Goal: Task Accomplishment & Management: Manage account settings

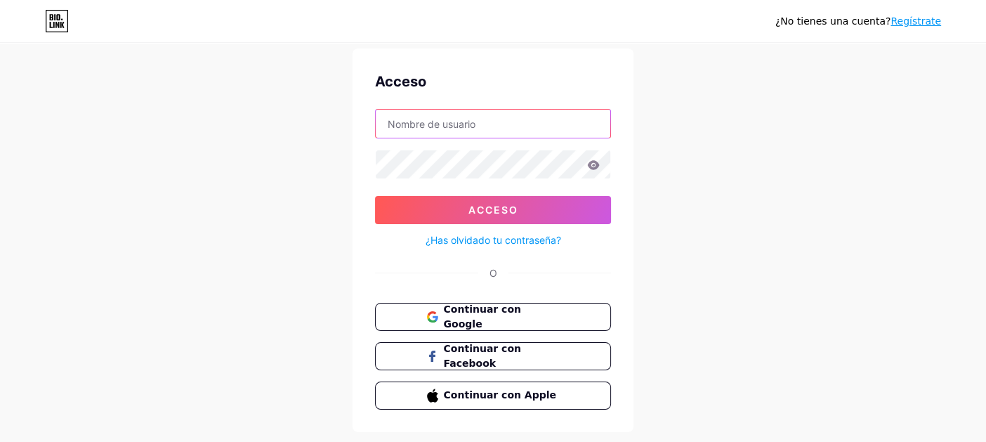
scroll to position [74, 0]
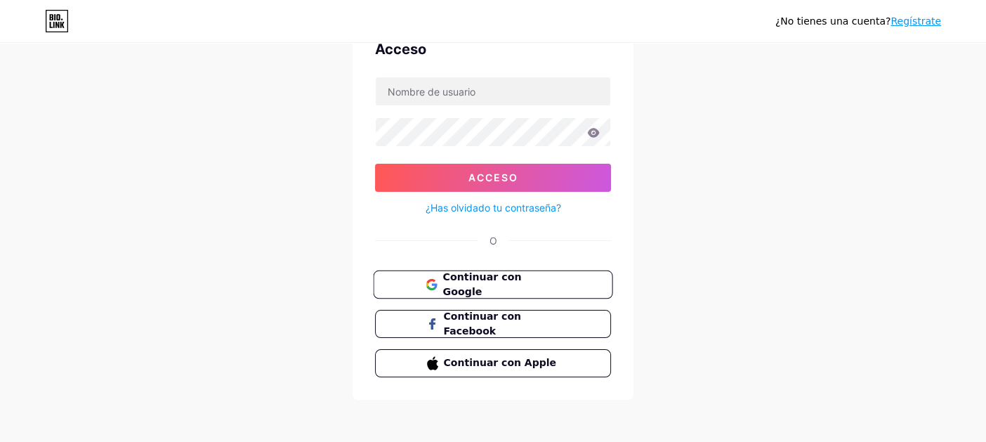
click at [521, 285] on font "Continuar con Google" at bounding box center [481, 284] width 79 height 27
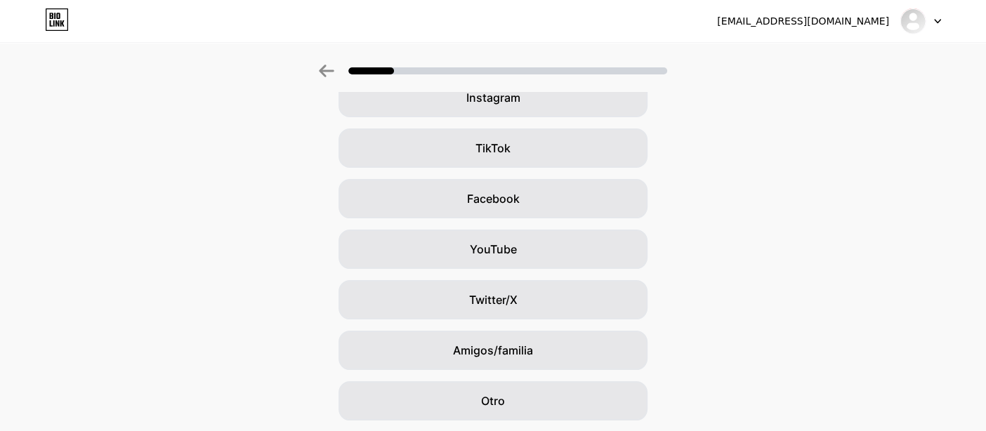
scroll to position [173, 0]
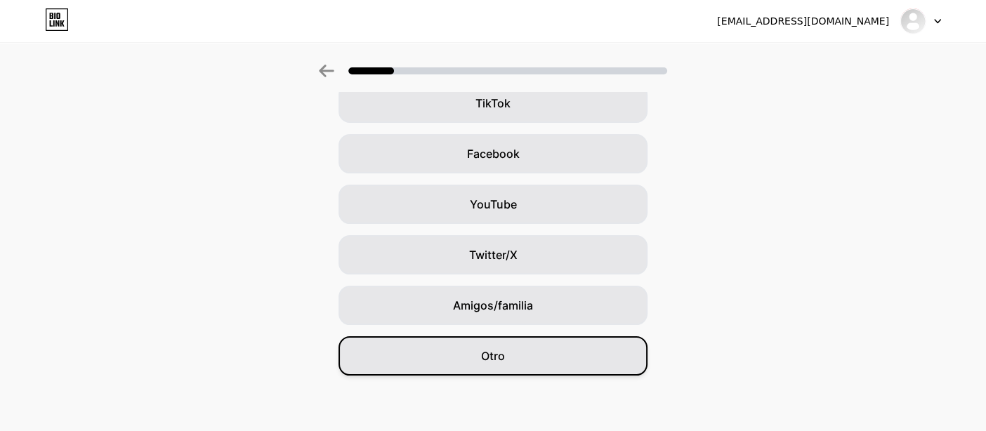
click at [544, 348] on div "Otro" at bounding box center [493, 355] width 309 height 39
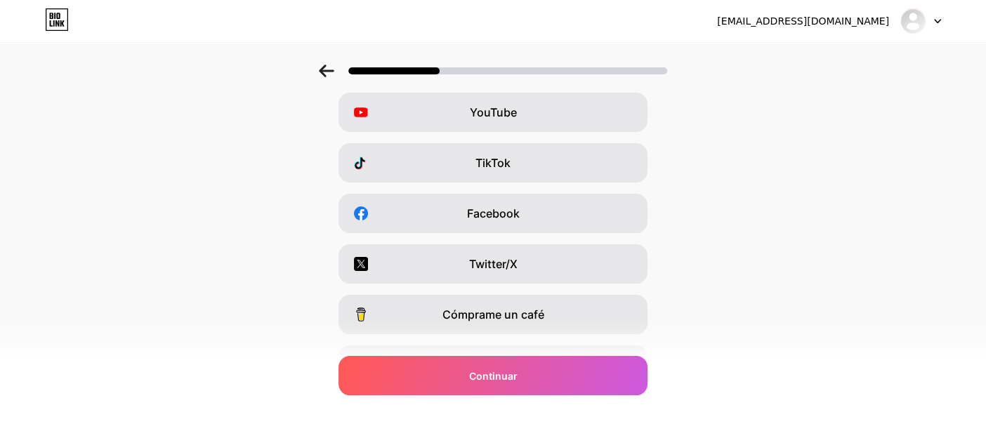
scroll to position [0, 0]
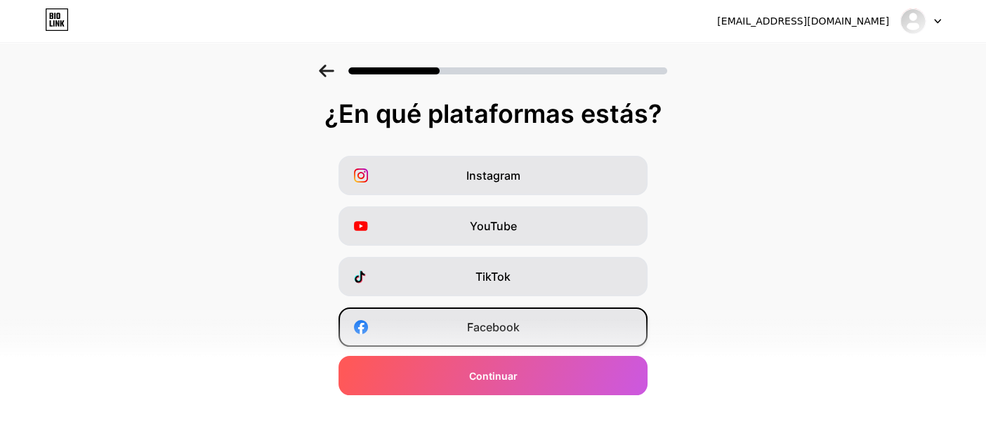
click at [508, 329] on font "Facebook" at bounding box center [493, 327] width 53 height 14
click at [539, 164] on div "Instagram" at bounding box center [493, 175] width 309 height 39
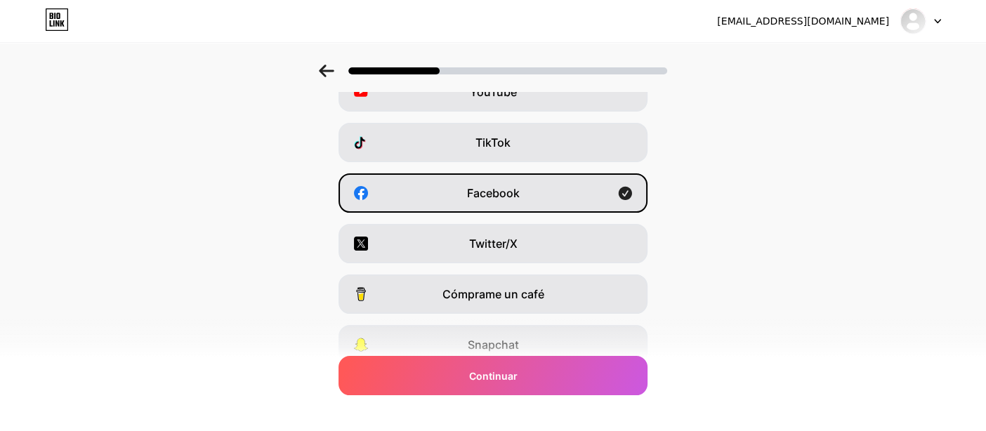
scroll to position [222, 0]
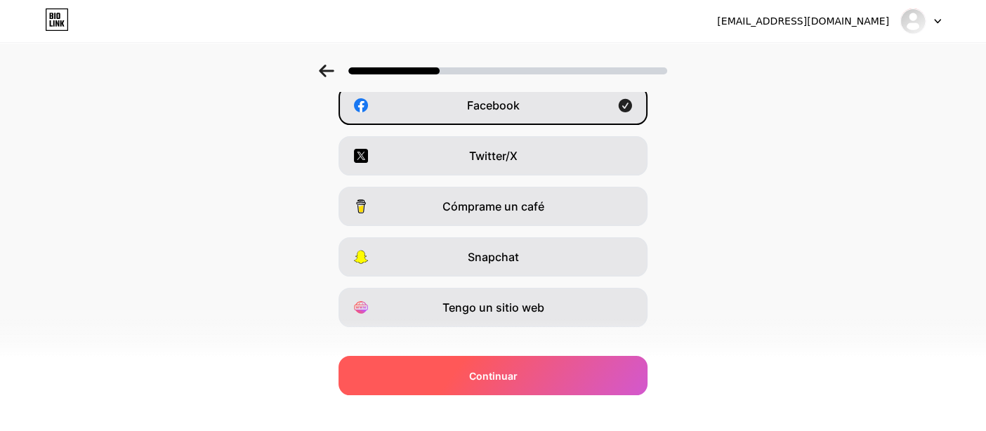
click at [468, 381] on div "Continuar" at bounding box center [493, 375] width 309 height 39
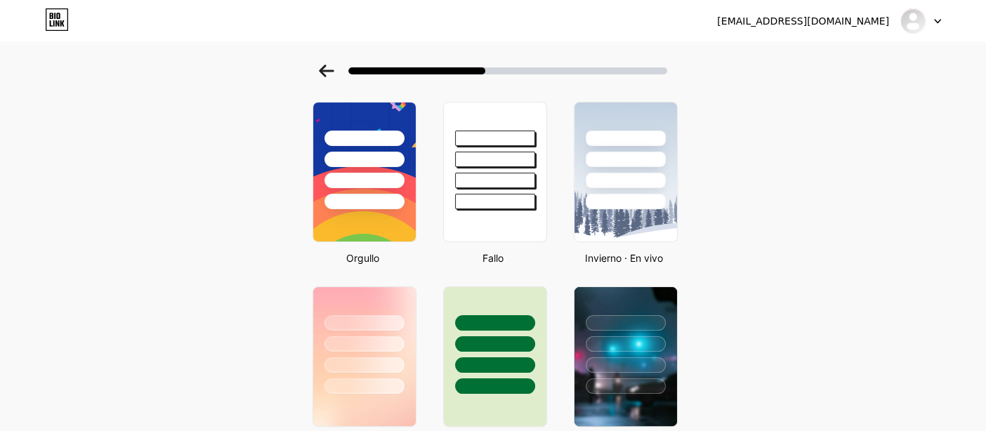
scroll to position [0, 0]
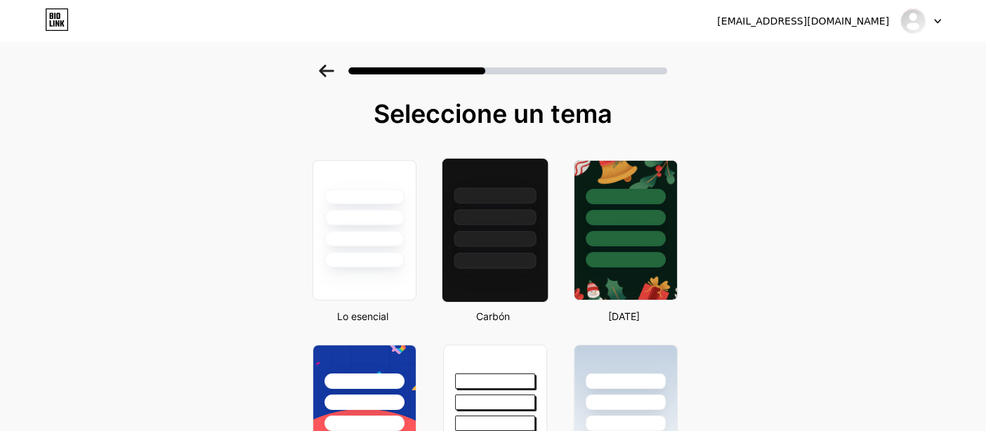
click at [517, 253] on div at bounding box center [495, 261] width 82 height 16
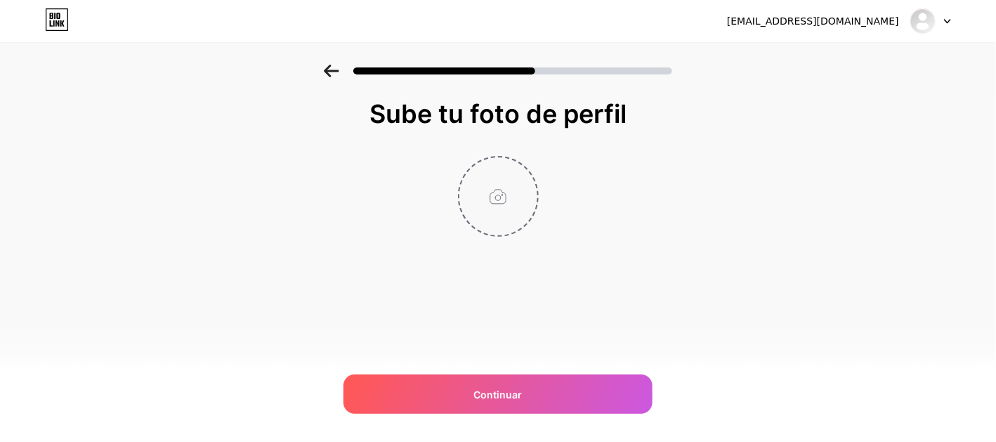
click at [508, 198] on input "file" at bounding box center [498, 196] width 78 height 78
click at [506, 197] on input "file" at bounding box center [498, 196] width 78 height 78
type input "C:\fakepath\elmundodelasuerte.png"
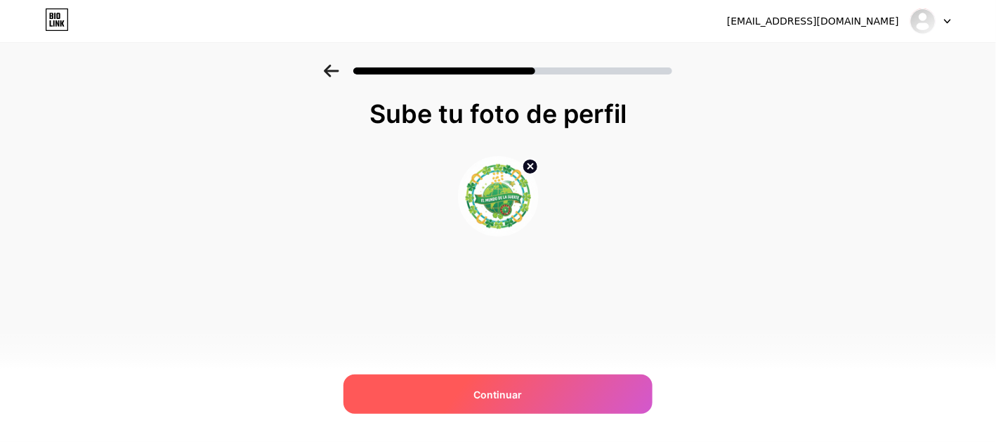
click at [511, 406] on div "Continuar" at bounding box center [497, 393] width 309 height 39
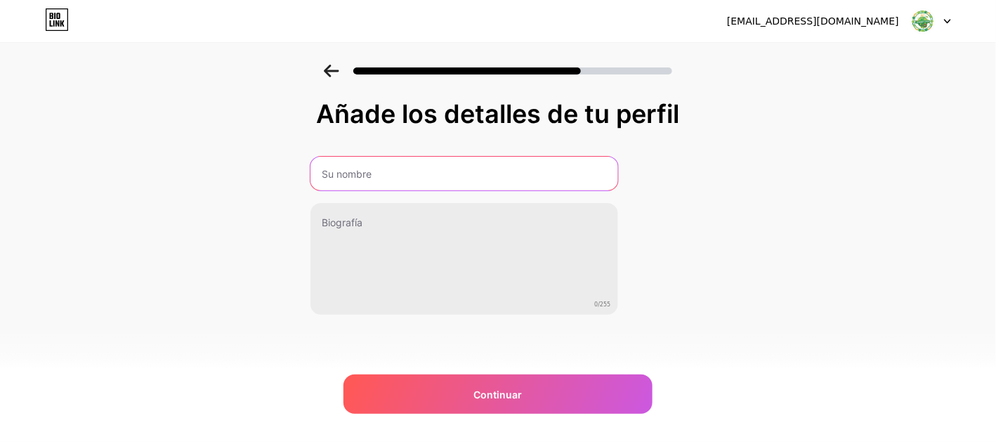
click at [451, 173] on input "text" at bounding box center [464, 174] width 308 height 34
click at [478, 178] on input "EL MUNDO DE LA SUERTE" at bounding box center [463, 174] width 310 height 34
type input "EL MUNDO DE LA SUERTE"
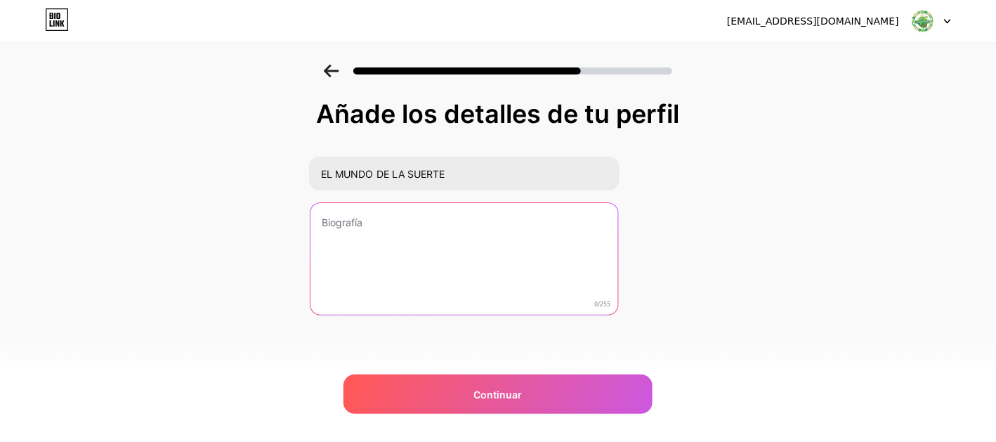
click at [374, 244] on textarea at bounding box center [464, 259] width 308 height 113
paste textarea "🎁 Gana premios reales todos los días 🎉 Participa en rifas, sorteos y juegos exc…"
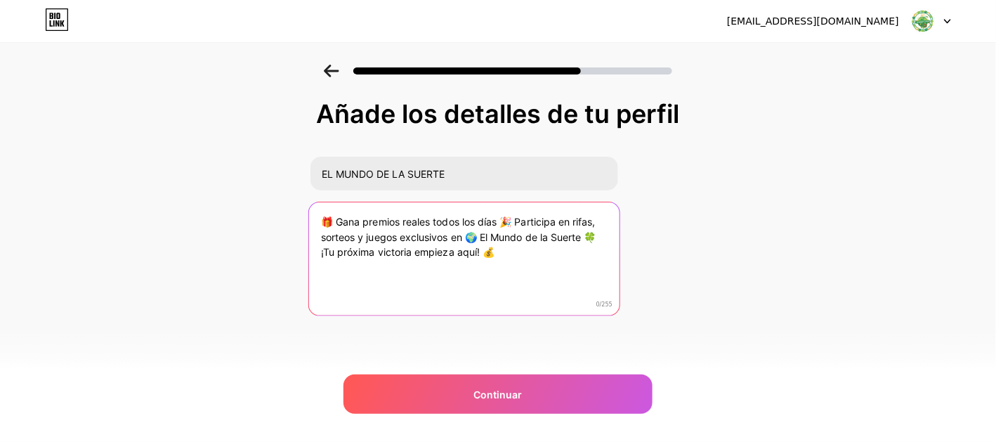
type textarea "🎁 Gana premios reales todos los días 🎉 Participa en rifas, sorteos y juegos exc…"
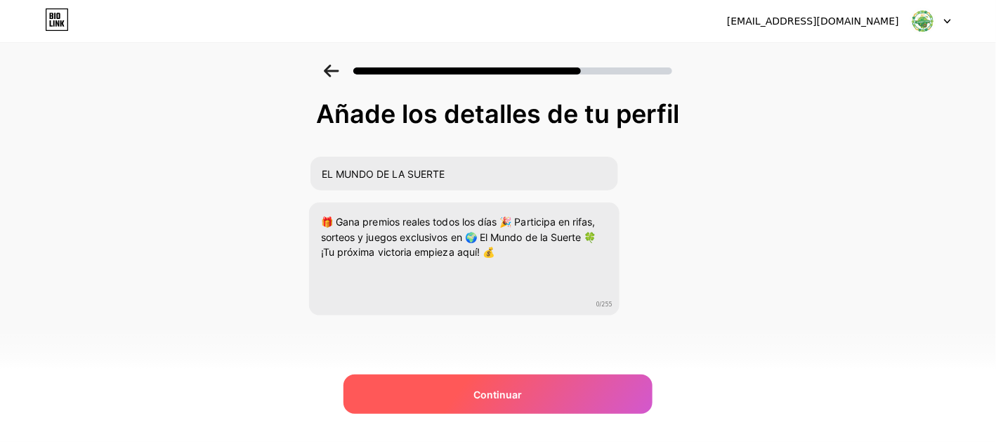
click at [536, 394] on div "Continuar" at bounding box center [497, 393] width 309 height 39
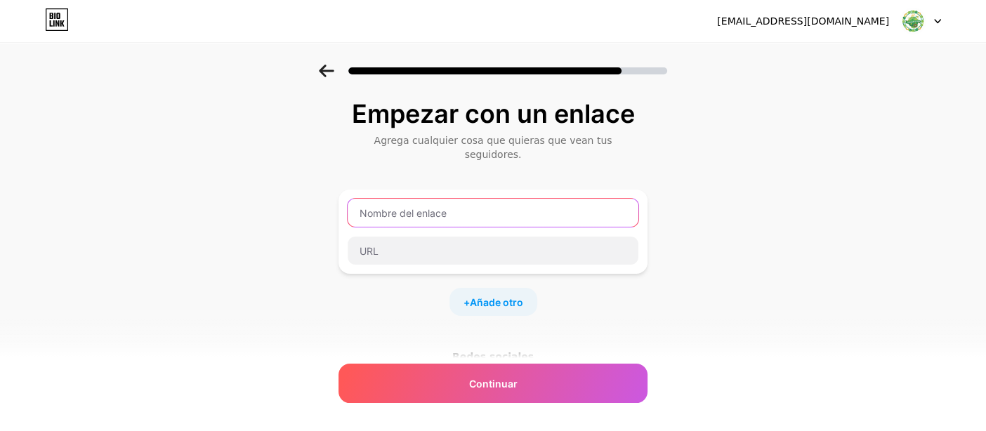
click at [469, 204] on input "text" at bounding box center [493, 213] width 291 height 28
type input "d"
type input "F"
type input "Página de Facebook"
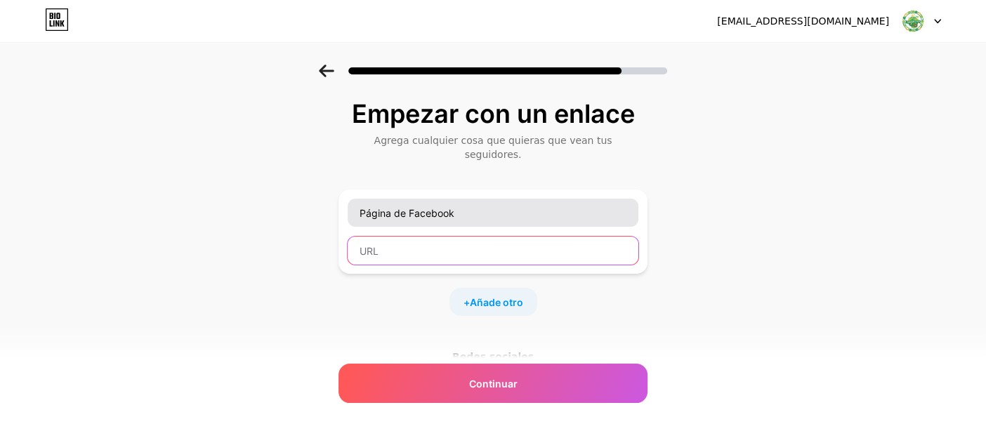
paste input "https://www.facebook.com/profile.php?id=61581161699551"
type input "https://www.facebook.com/profile.php?id=61581161699551"
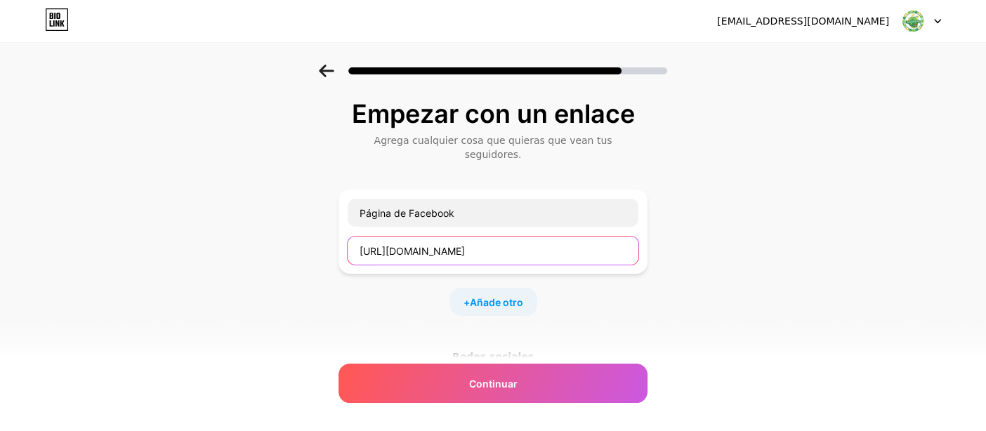
click at [513, 237] on input "https://www.facebook.com/profile.php?id=61581161699551" at bounding box center [493, 251] width 291 height 28
paste input "https://www.facebook.com/profile.php?id=61581161699551"
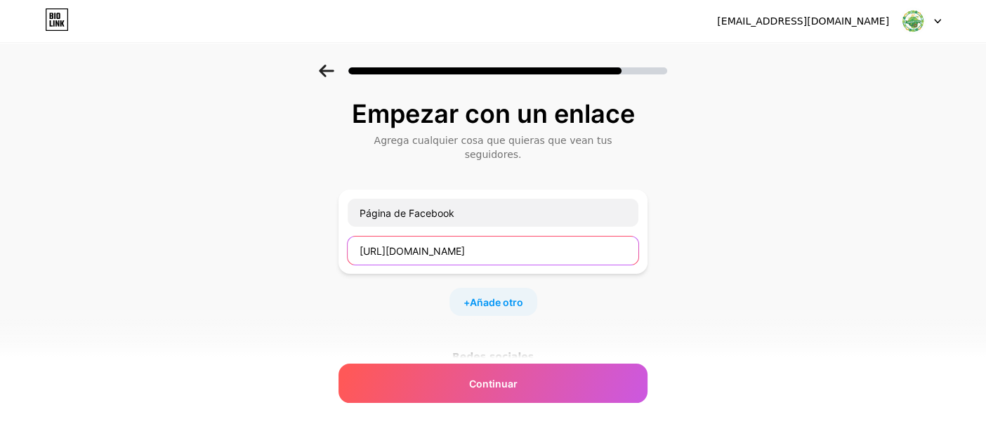
scroll to position [0, 8]
type input "https://www.facebook.com/profile.php?id=61581161699551"
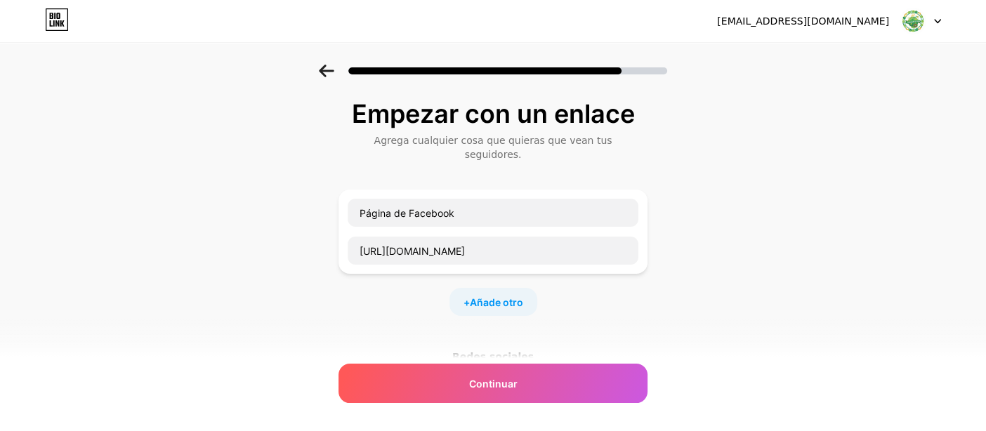
click at [487, 351] on font "Redes sociales" at bounding box center [492, 356] width 81 height 11
click at [484, 296] on font "Añade otro" at bounding box center [496, 302] width 53 height 12
click at [478, 298] on input "text" at bounding box center [493, 311] width 291 height 28
type input "Instagram"
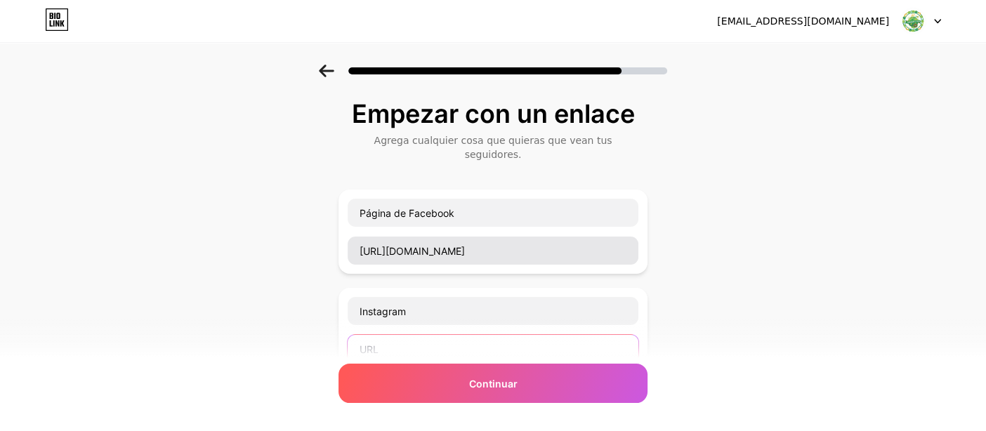
paste input "https://www.instagram.com/elmundodelasuerte/"
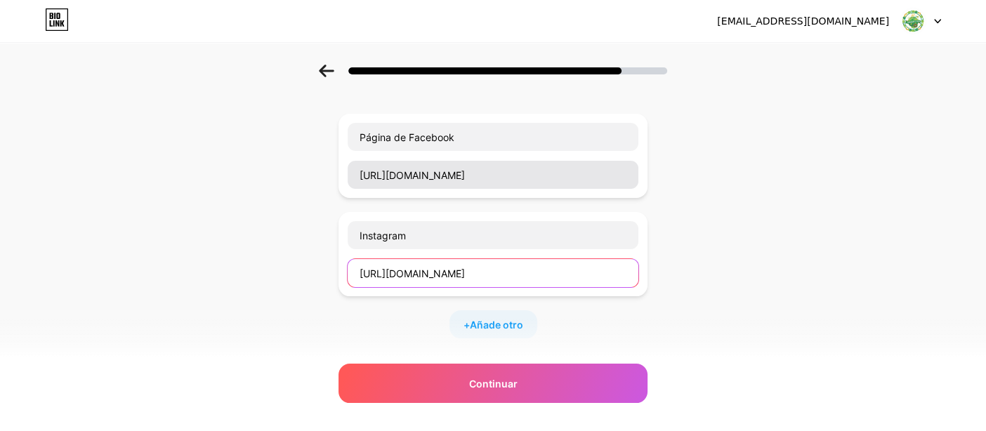
scroll to position [87, 0]
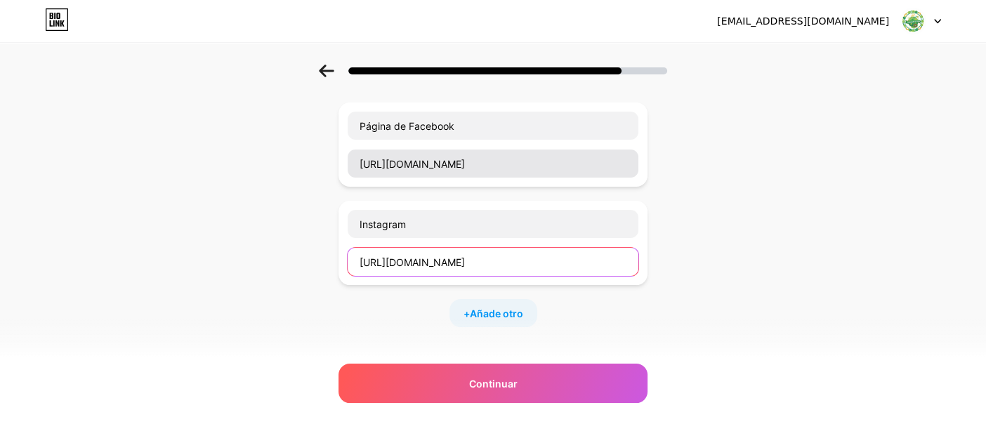
type input "https://www.instagram.com/elmundodelasuerte/"
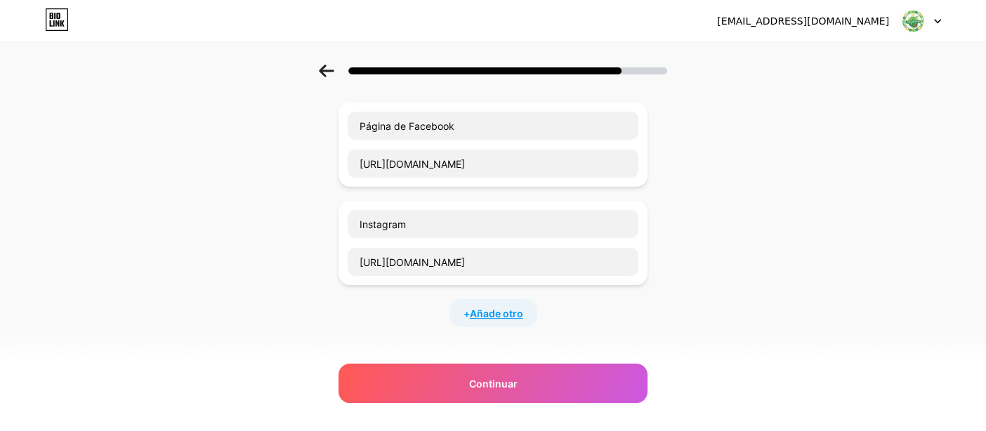
click at [497, 306] on span "Añade otro" at bounding box center [496, 313] width 53 height 15
click at [502, 308] on input "text" at bounding box center [493, 322] width 291 height 28
type input "Grupo de WhatsApp"
paste input "https://chat.whatsapp.com/G1yk3eN8gFK0H11VDtH8dn?mode=ems_copy_t&fbclid=IwY2xja…"
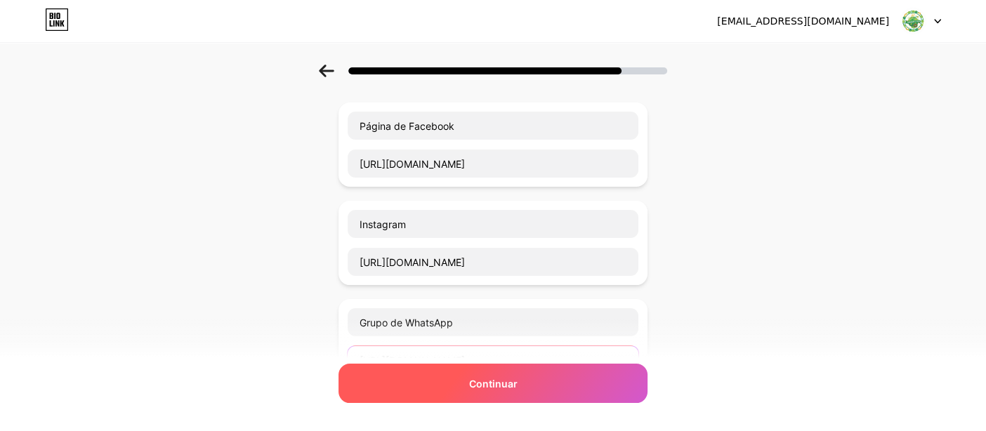
type input "https://chat.whatsapp.com/G1yk3eN8gFK0H11VDtH8dn?mode=ems_copy_t&fbclid=IwY2xja…"
click at [475, 386] on font "Continuar" at bounding box center [493, 384] width 48 height 12
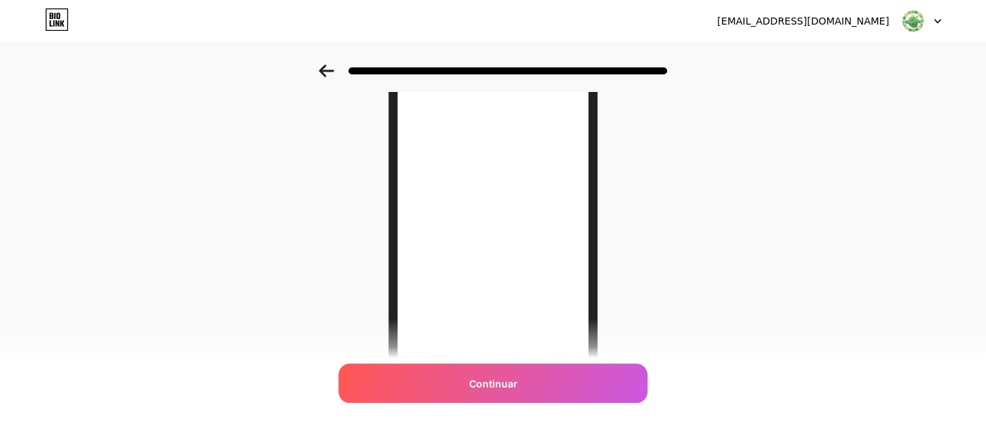
scroll to position [103, 0]
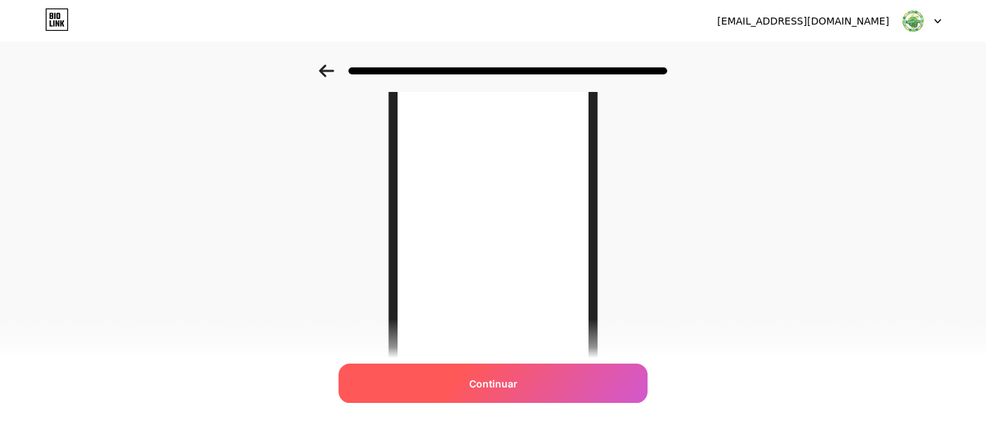
click at [525, 375] on div "Continuar" at bounding box center [493, 383] width 309 height 39
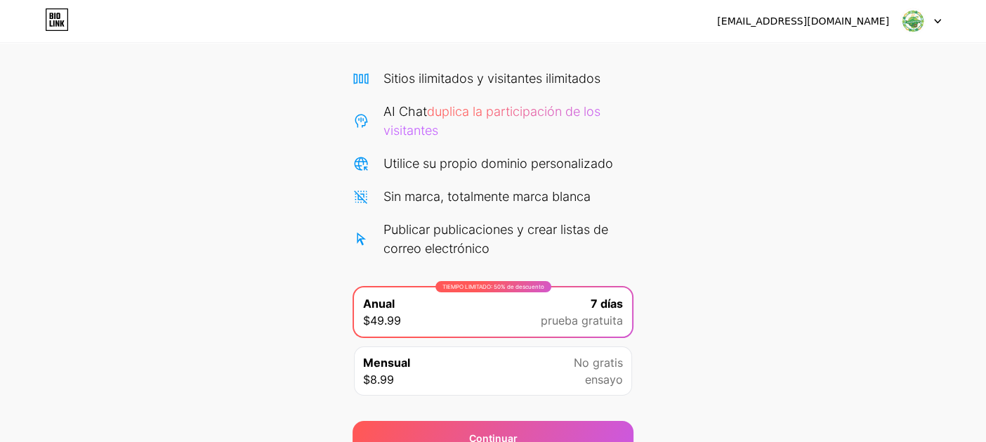
scroll to position [160, 0]
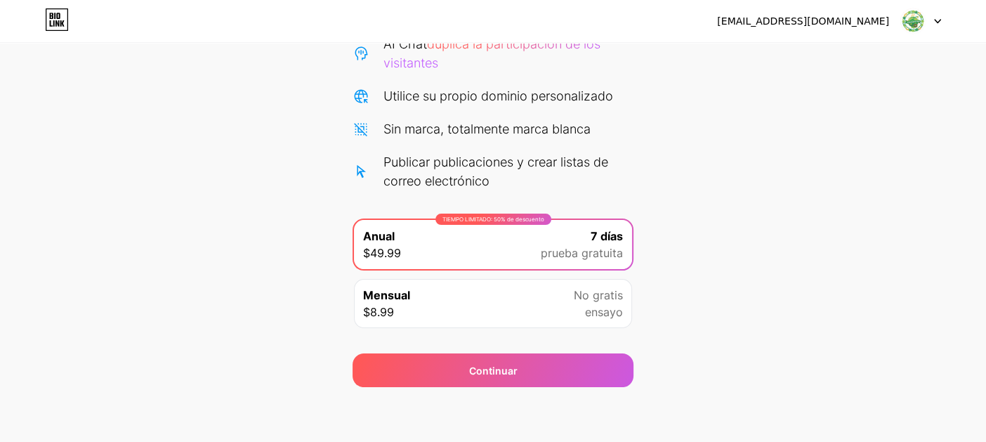
click at [45, 14] on icon at bounding box center [57, 19] width 24 height 22
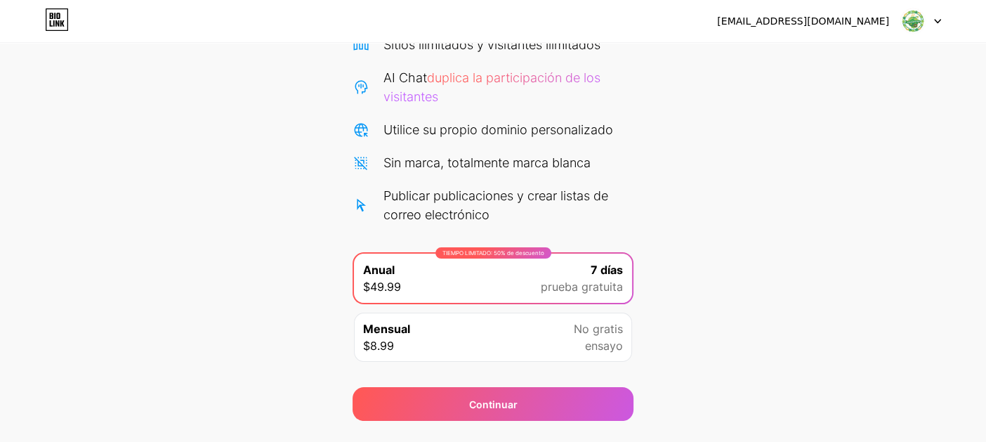
scroll to position [160, 0]
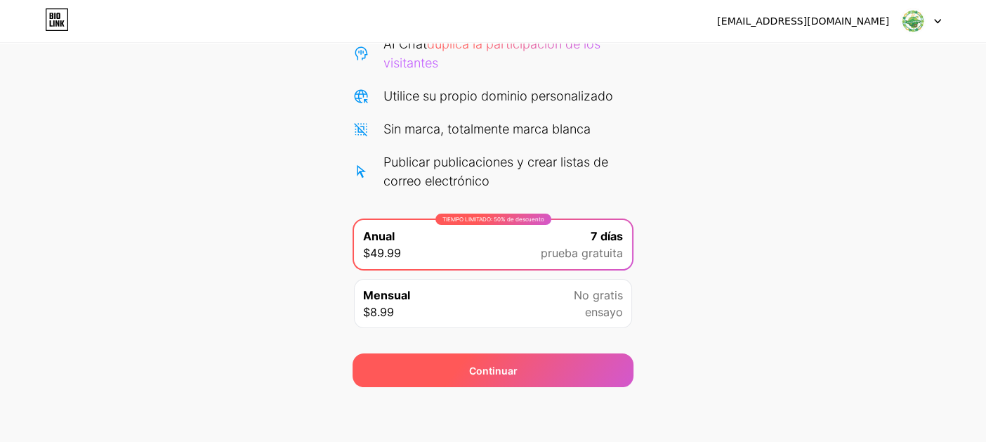
click at [484, 360] on div "Continuar" at bounding box center [493, 370] width 281 height 34
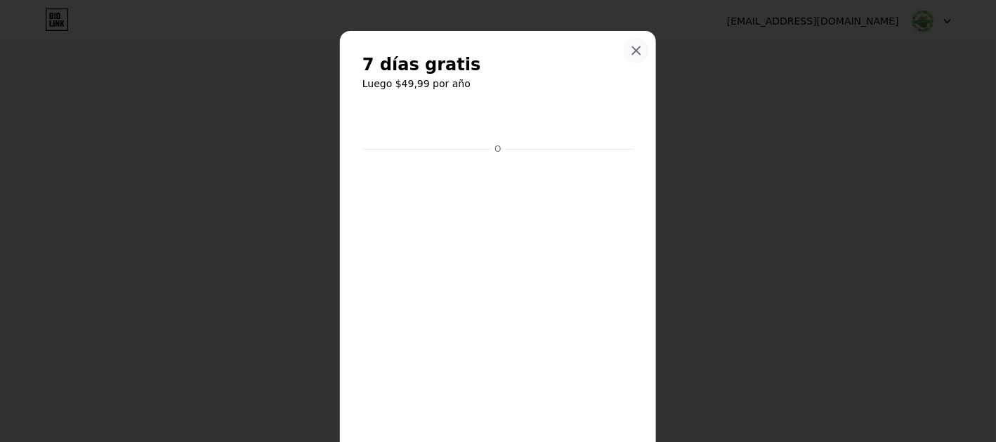
click at [631, 55] on icon at bounding box center [636, 50] width 11 height 11
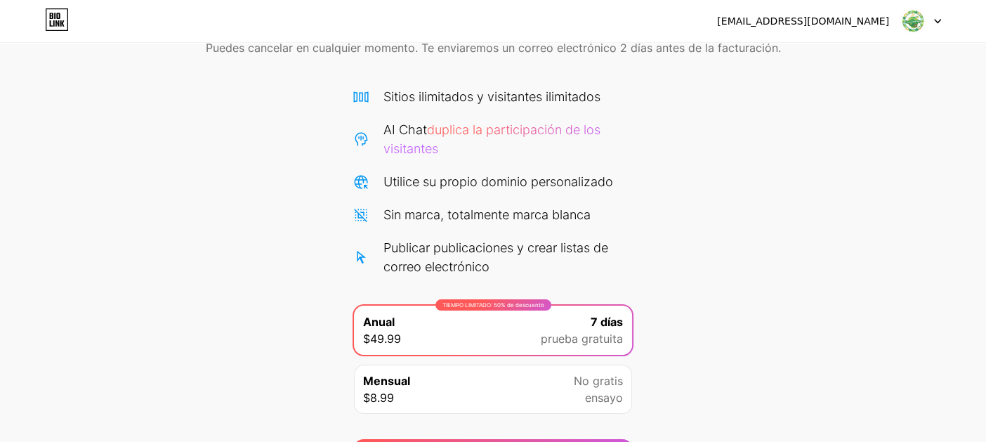
scroll to position [0, 0]
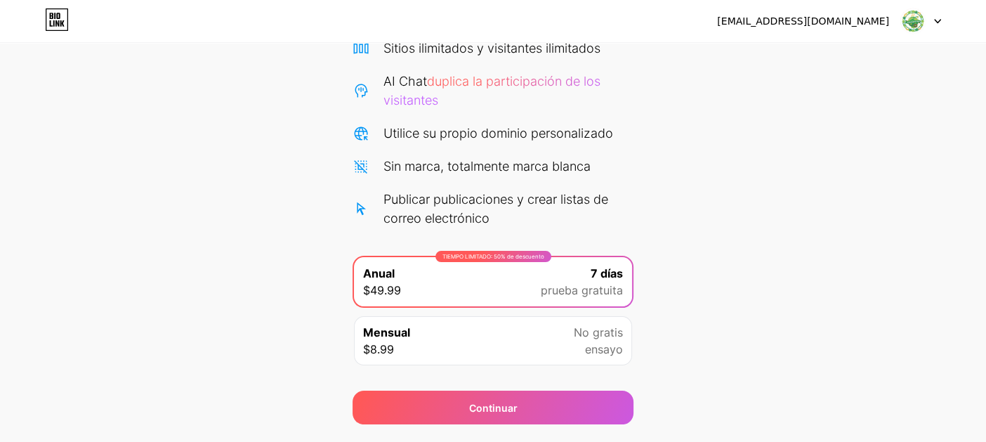
scroll to position [160, 0]
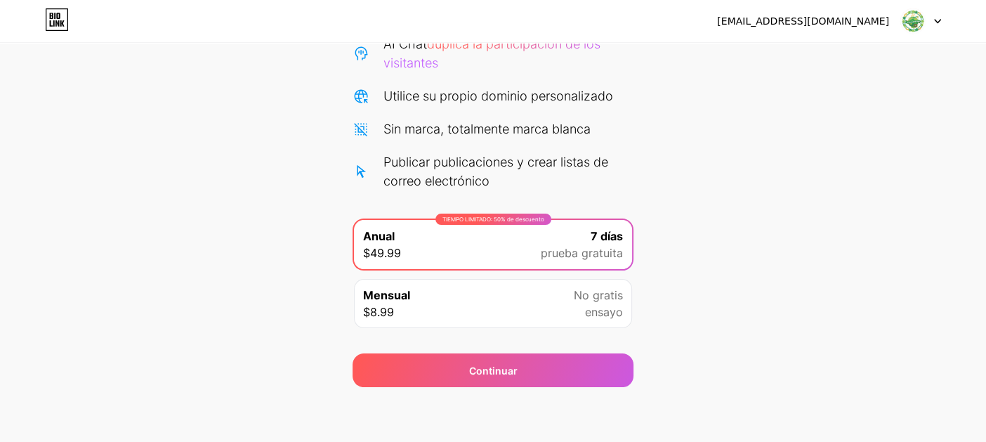
click at [574, 247] on font "prueba gratuita" at bounding box center [582, 253] width 82 height 14
click at [564, 322] on div "Mensual $8.99 No gratis ensayo" at bounding box center [493, 303] width 278 height 49
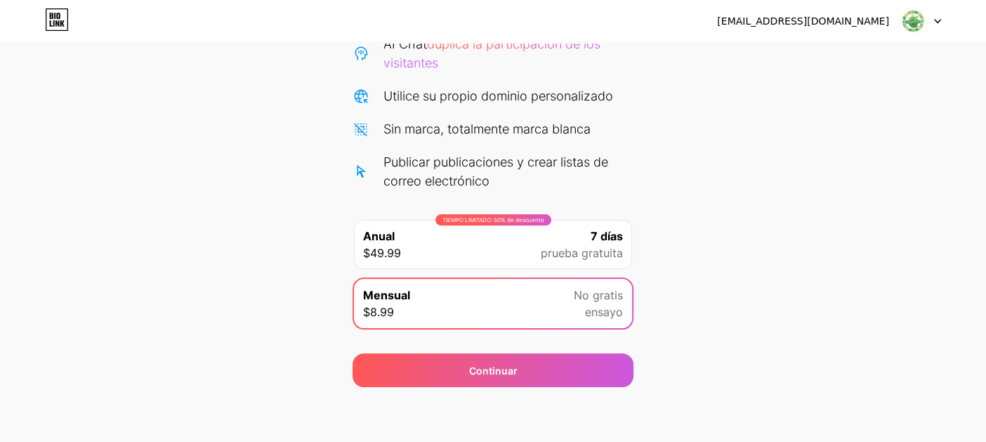
click at [564, 256] on font "prueba gratuita" at bounding box center [582, 253] width 82 height 14
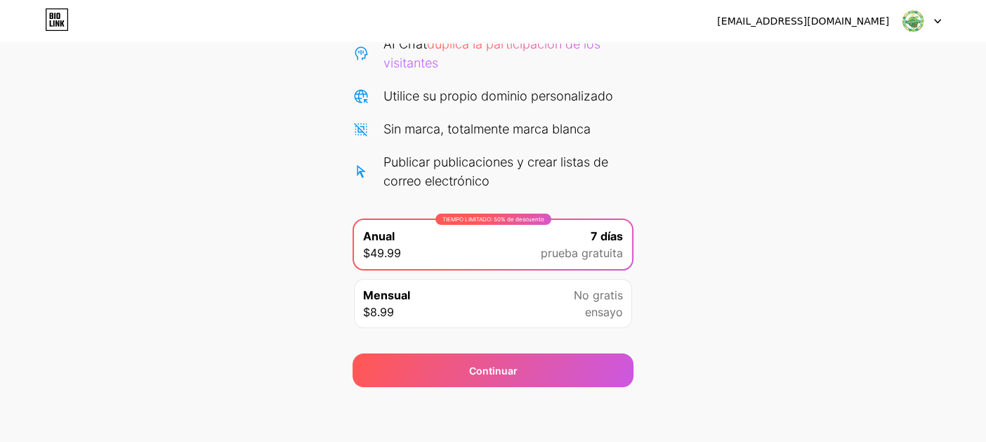
click at [867, 30] on div "[EMAIL_ADDRESS][DOMAIN_NAME]" at bounding box center [829, 20] width 224 height 25
click at [924, 22] on img at bounding box center [913, 21] width 27 height 27
click at [796, 166] on div "Comience su prueba gratuita de 7 días Puedes cancelar en cualquier momento. Te …" at bounding box center [493, 145] width 986 height 482
click at [57, 23] on icon at bounding box center [57, 23] width 4 height 6
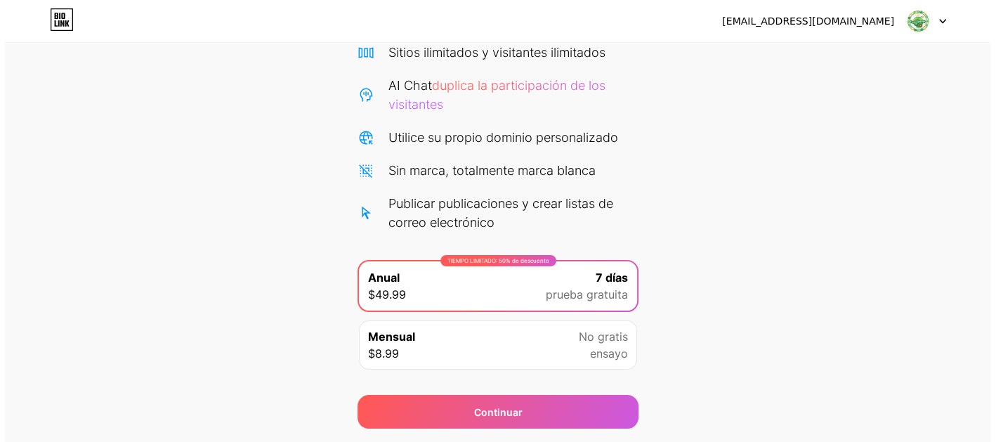
scroll to position [160, 0]
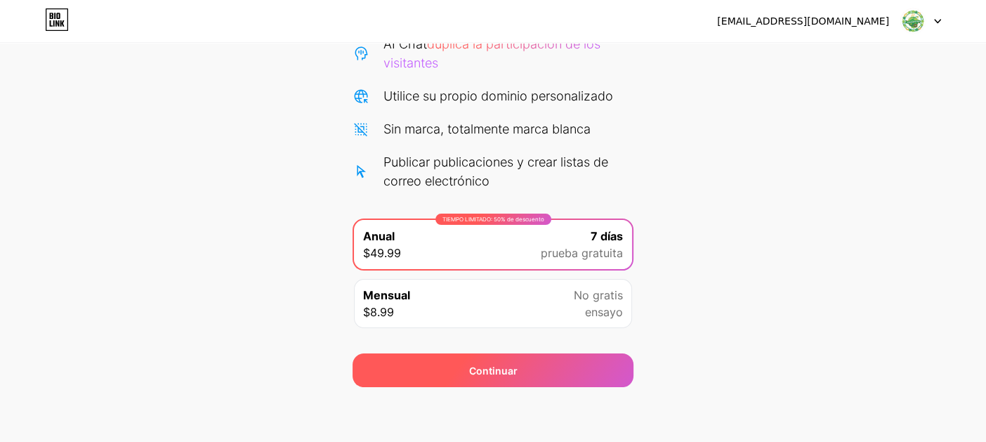
click at [515, 379] on div "Continuar" at bounding box center [493, 370] width 281 height 34
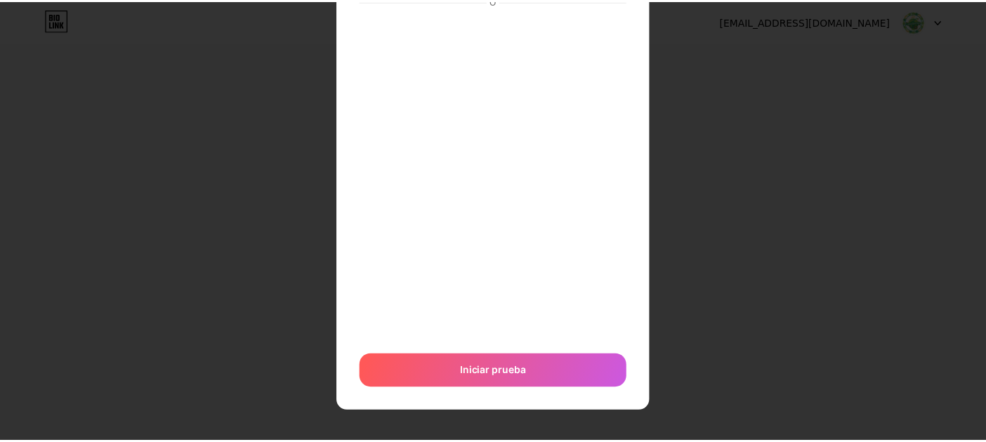
scroll to position [0, 0]
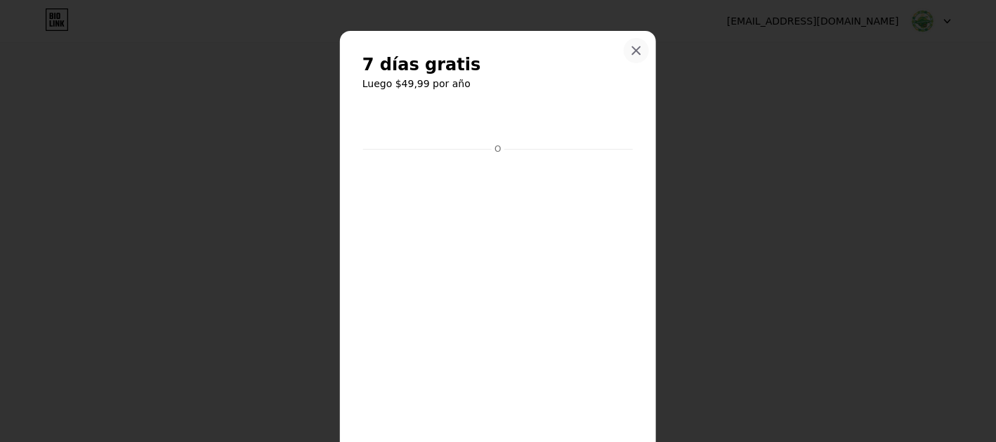
click at [638, 42] on div at bounding box center [636, 50] width 25 height 25
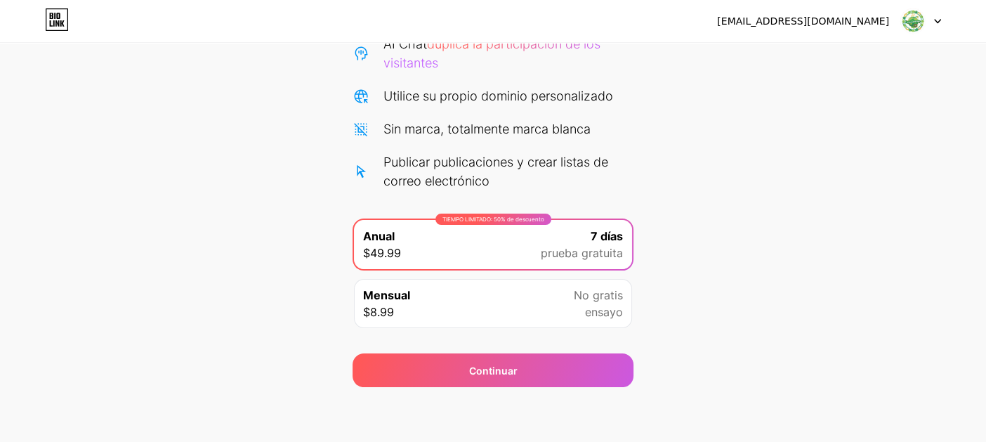
click at [497, 323] on div "Mensual $8.99 No gratis ensayo" at bounding box center [493, 303] width 278 height 49
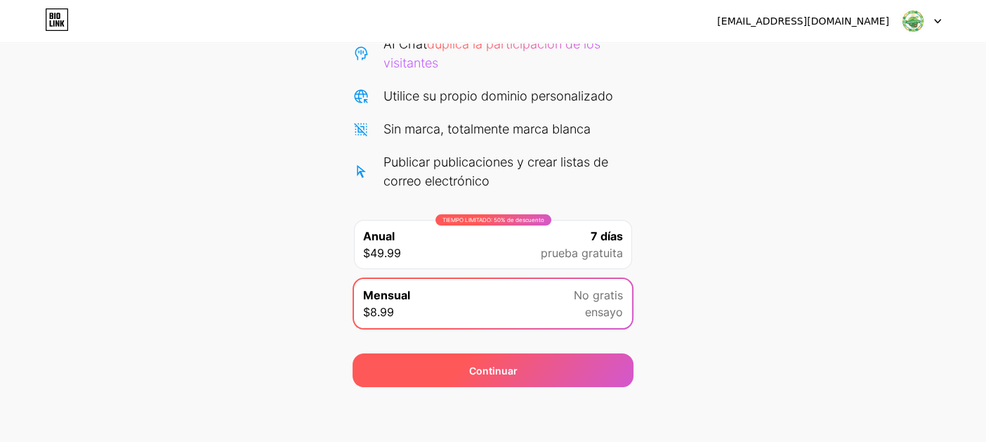
click at [499, 376] on div "Continuar" at bounding box center [493, 370] width 48 height 15
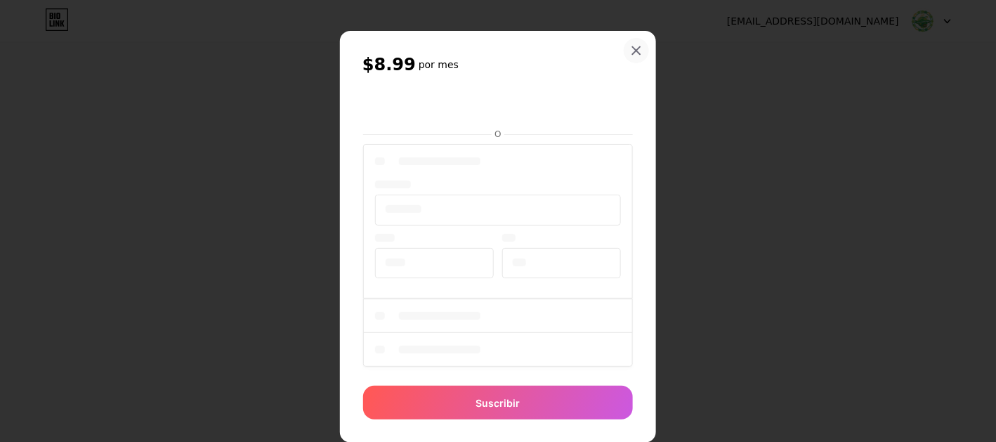
click at [634, 39] on div at bounding box center [636, 50] width 25 height 25
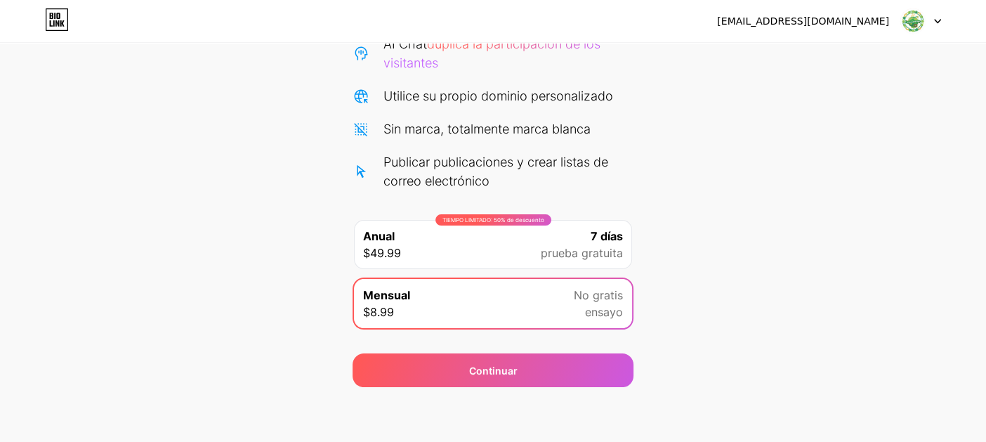
click at [55, 21] on icon at bounding box center [57, 23] width 4 height 6
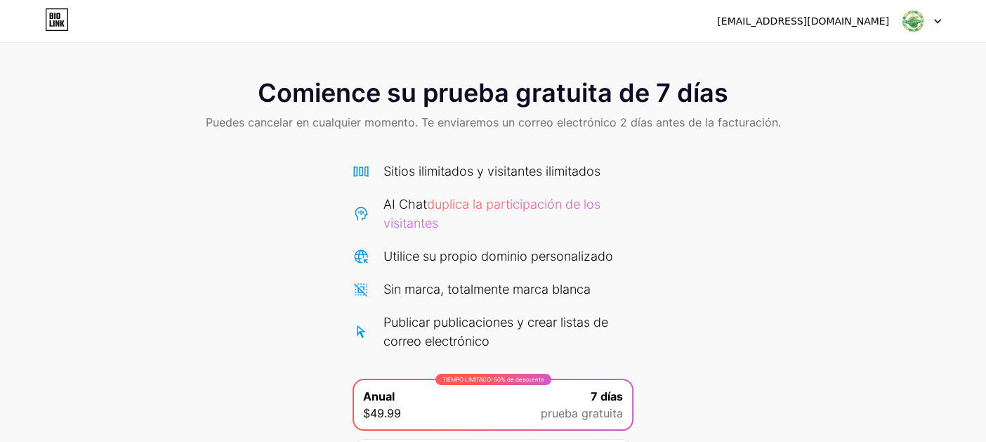
click at [57, 30] on icon at bounding box center [57, 20] width 22 height 22
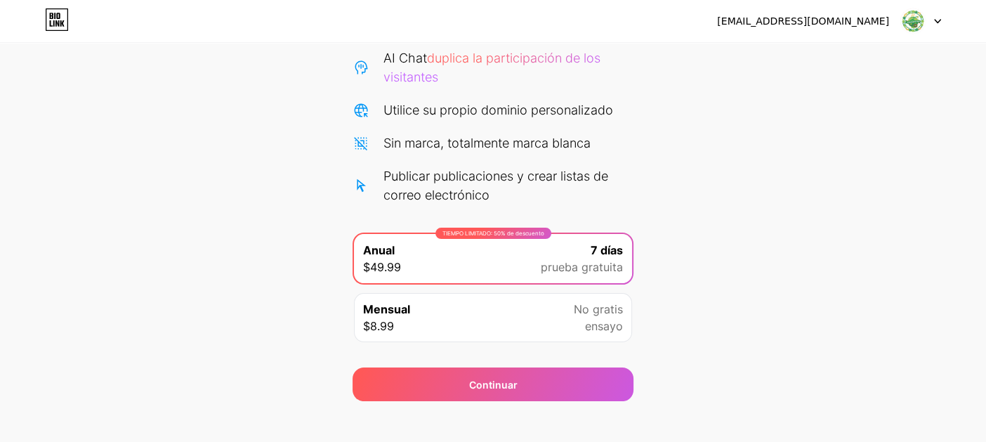
scroll to position [160, 0]
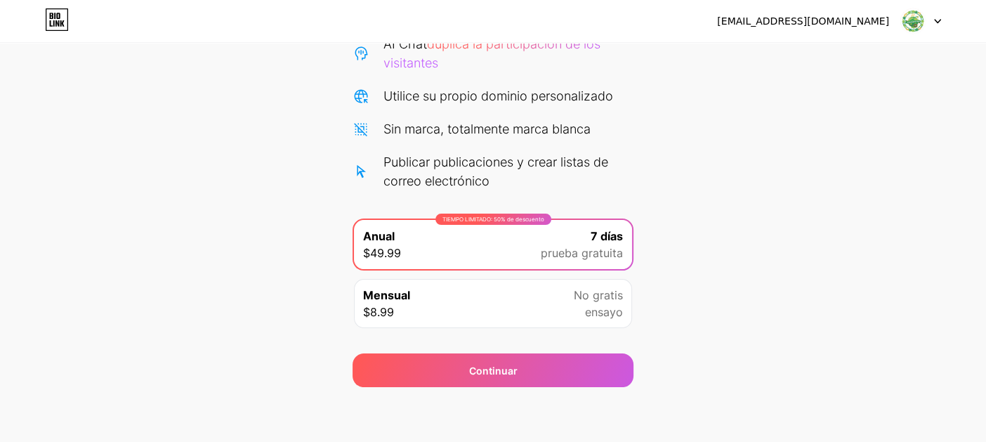
click at [902, 20] on img at bounding box center [913, 21] width 27 height 27
click at [848, 55] on li "Cerrar sesión" at bounding box center [853, 58] width 174 height 38
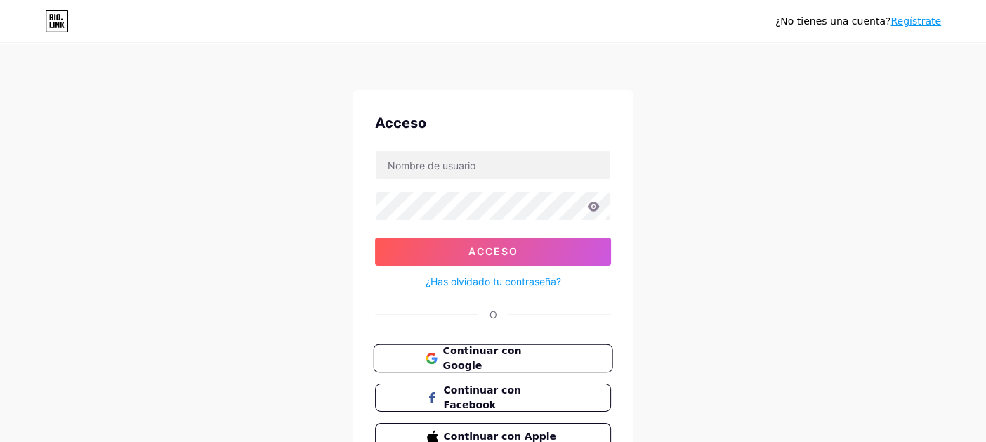
click at [558, 362] on span "Continuar con Google" at bounding box center [500, 358] width 117 height 30
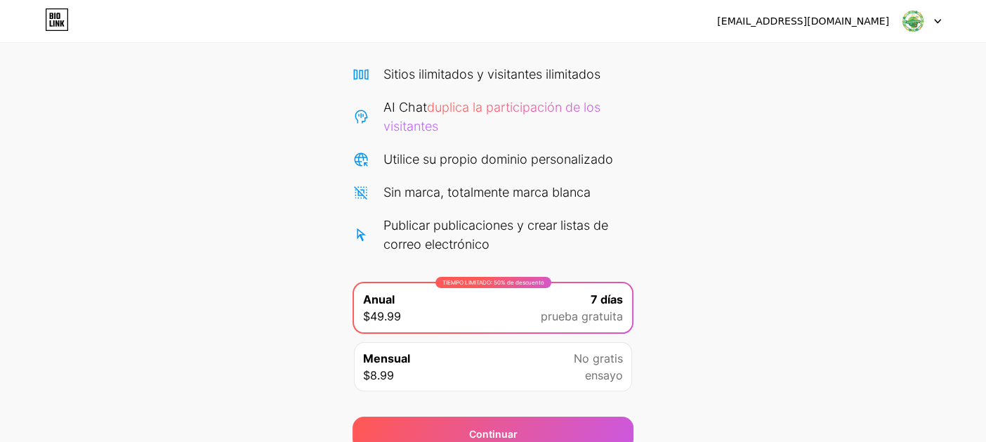
scroll to position [160, 0]
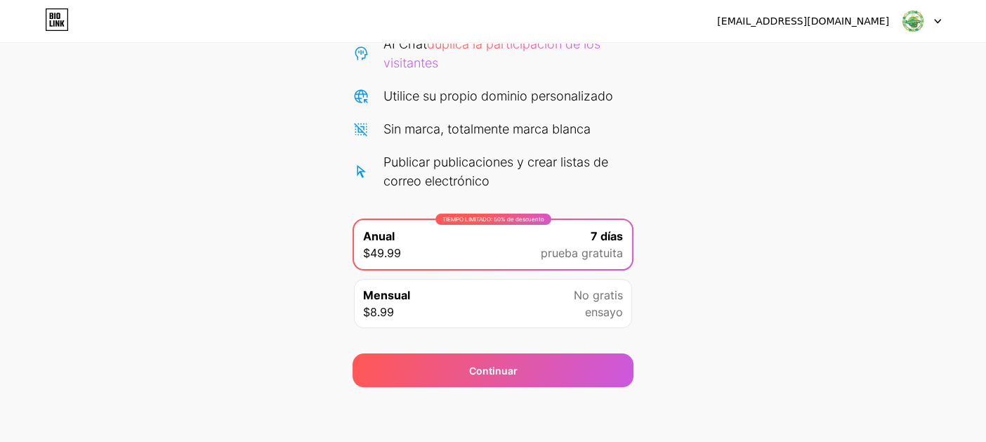
click at [667, 288] on div "Comience su prueba gratuita de 7 días Puedes cancelar en cualquier momento. Te …" at bounding box center [493, 145] width 986 height 482
click at [612, 296] on font "No gratis" at bounding box center [598, 295] width 49 height 14
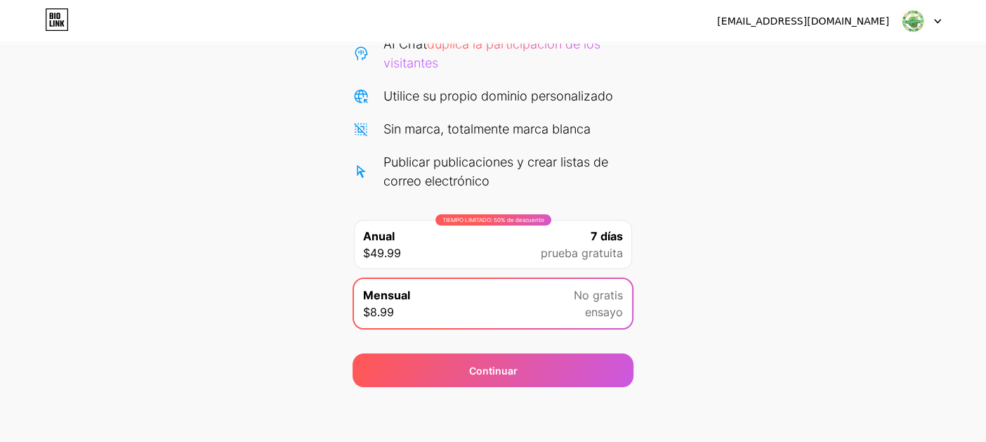
click at [612, 296] on font "No gratis" at bounding box center [598, 295] width 49 height 14
click at [560, 392] on div "[EMAIL_ADDRESS][DOMAIN_NAME] Cerrar sesión Enlace copiado Comience su prueba gr…" at bounding box center [493, 141] width 986 height 603
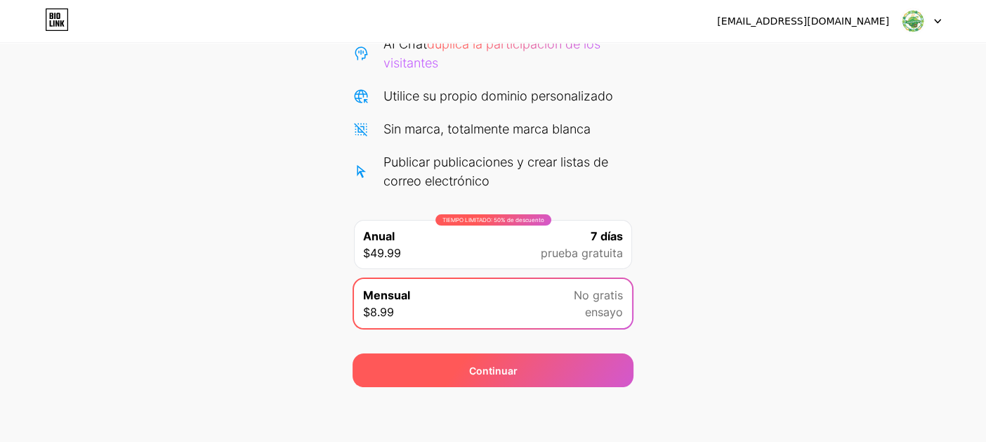
click at [567, 371] on div "Continuar" at bounding box center [493, 370] width 281 height 34
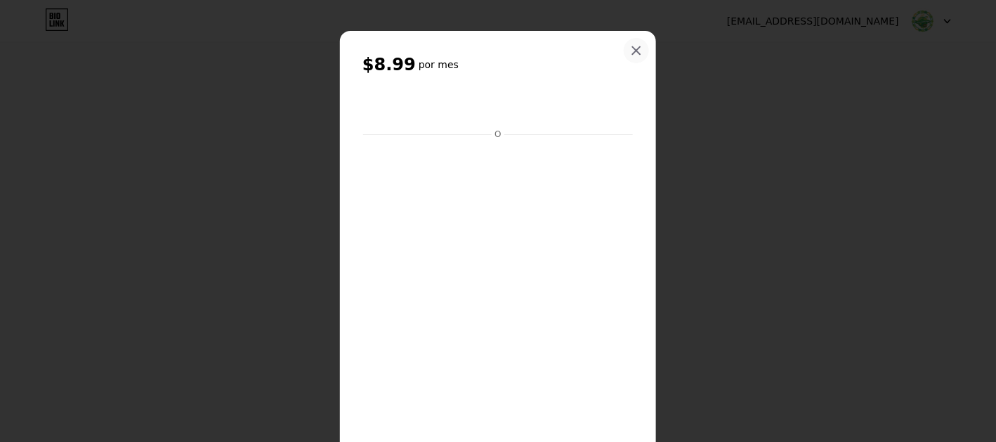
click at [627, 60] on div at bounding box center [636, 50] width 25 height 25
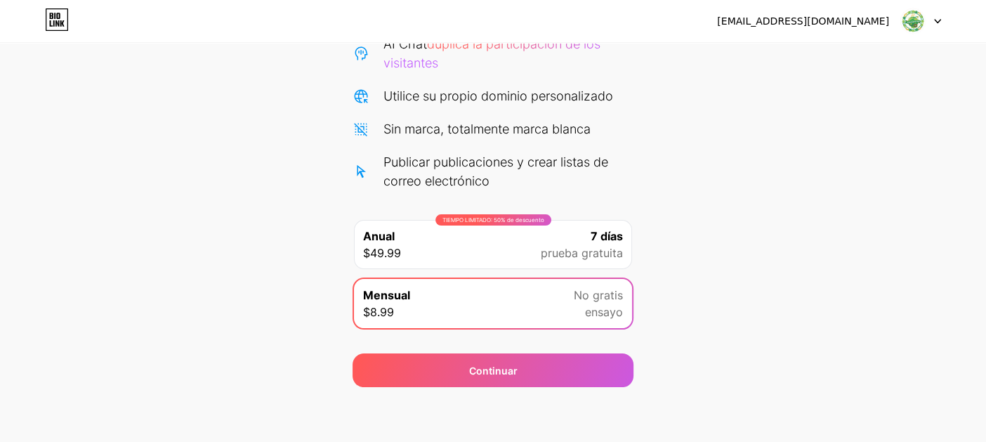
click at [73, 6] on div "elmundodelasuerte7@gmail.com Cerrar sesión" at bounding box center [493, 21] width 986 height 42
click at [48, 20] on icon at bounding box center [57, 19] width 24 height 22
